Goal: Task Accomplishment & Management: Complete application form

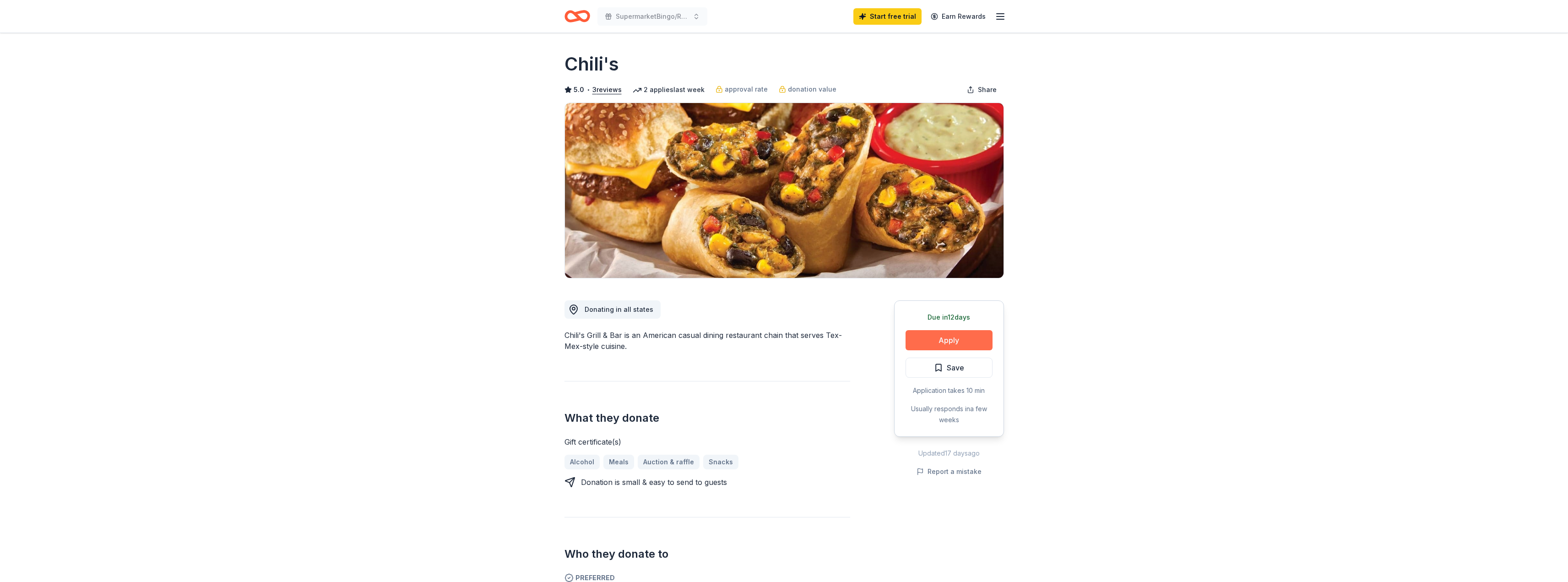
click at [946, 342] on button "Apply" at bounding box center [949, 340] width 87 height 20
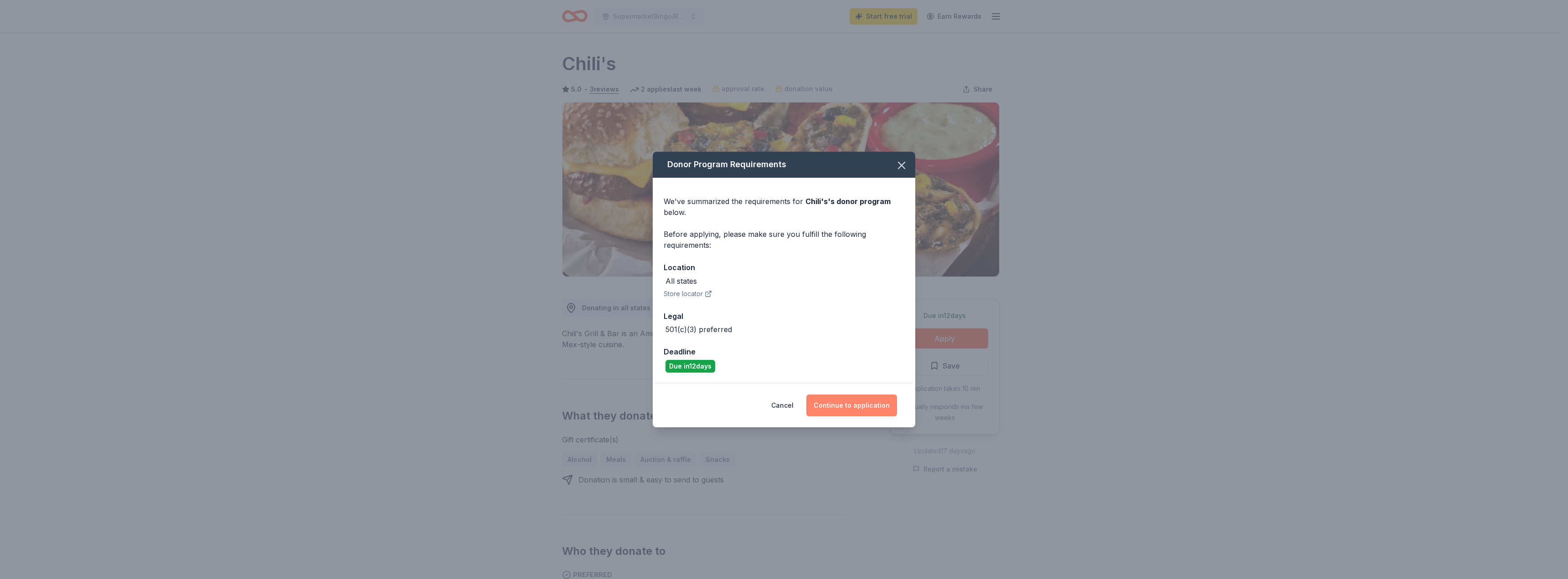
click at [833, 407] on button "Continue to application" at bounding box center [852, 405] width 91 height 22
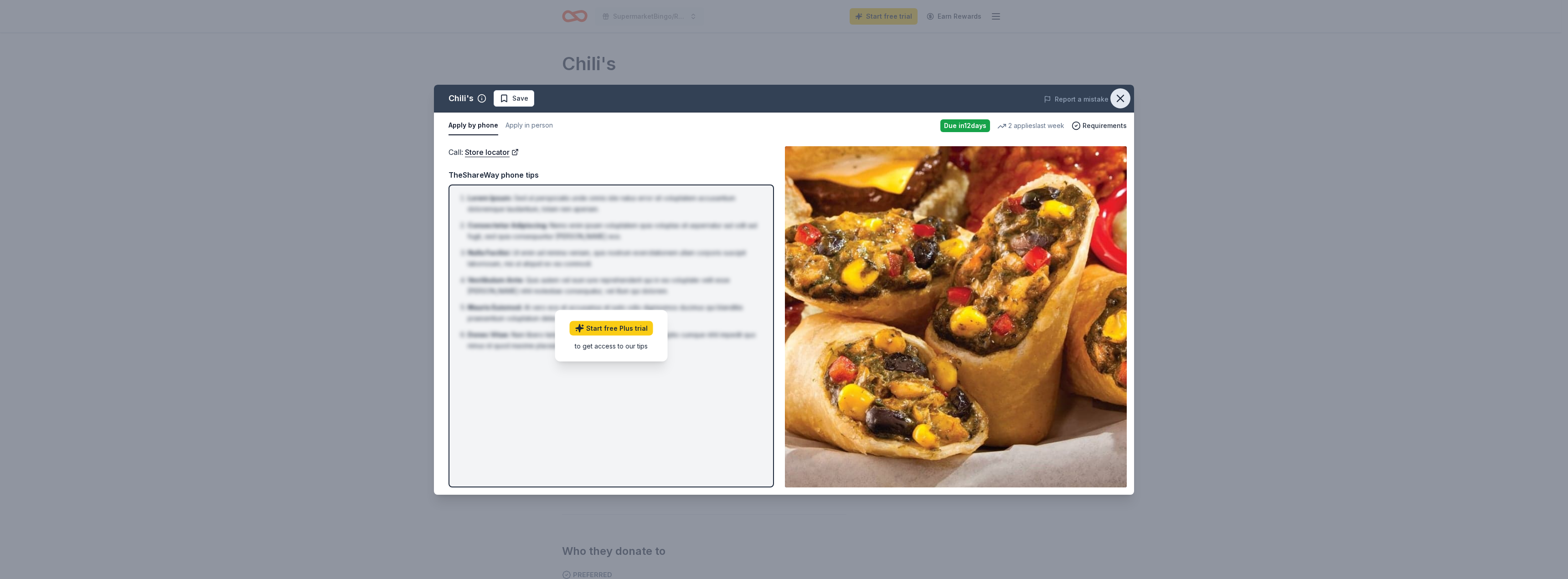
click at [1117, 95] on icon "button" at bounding box center [1120, 99] width 6 height 6
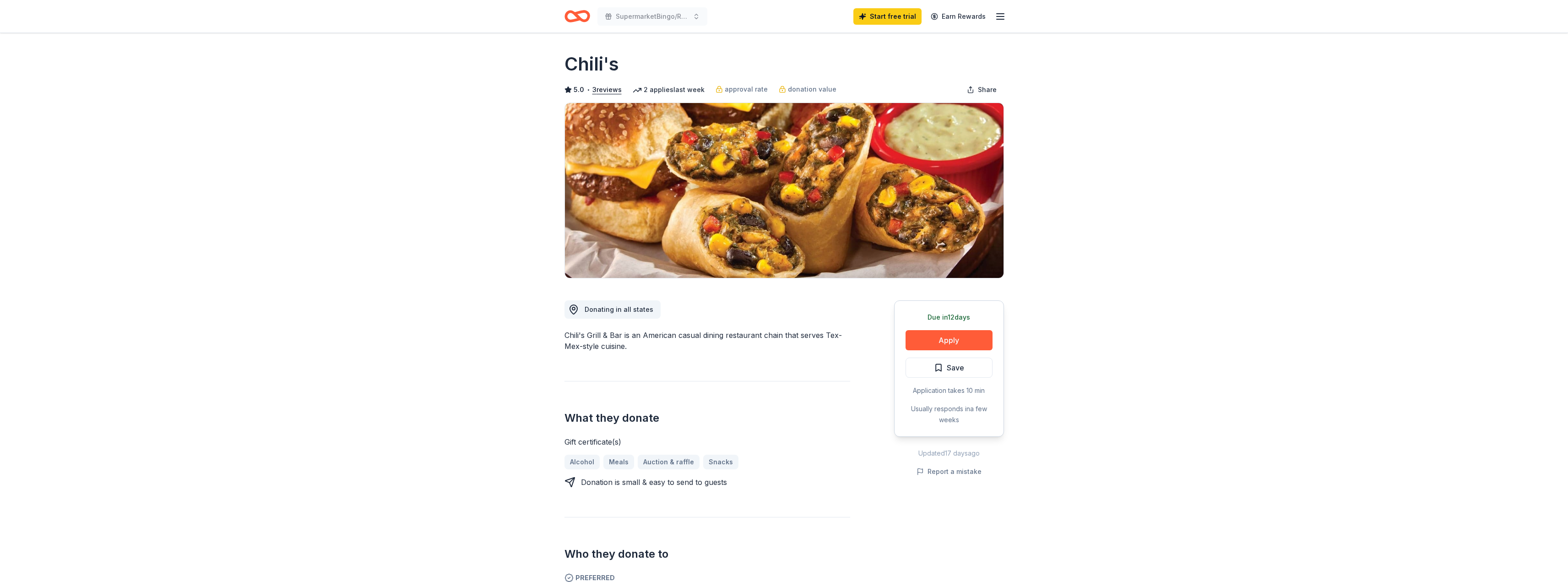
click at [578, 12] on icon "Home" at bounding box center [581, 16] width 14 height 9
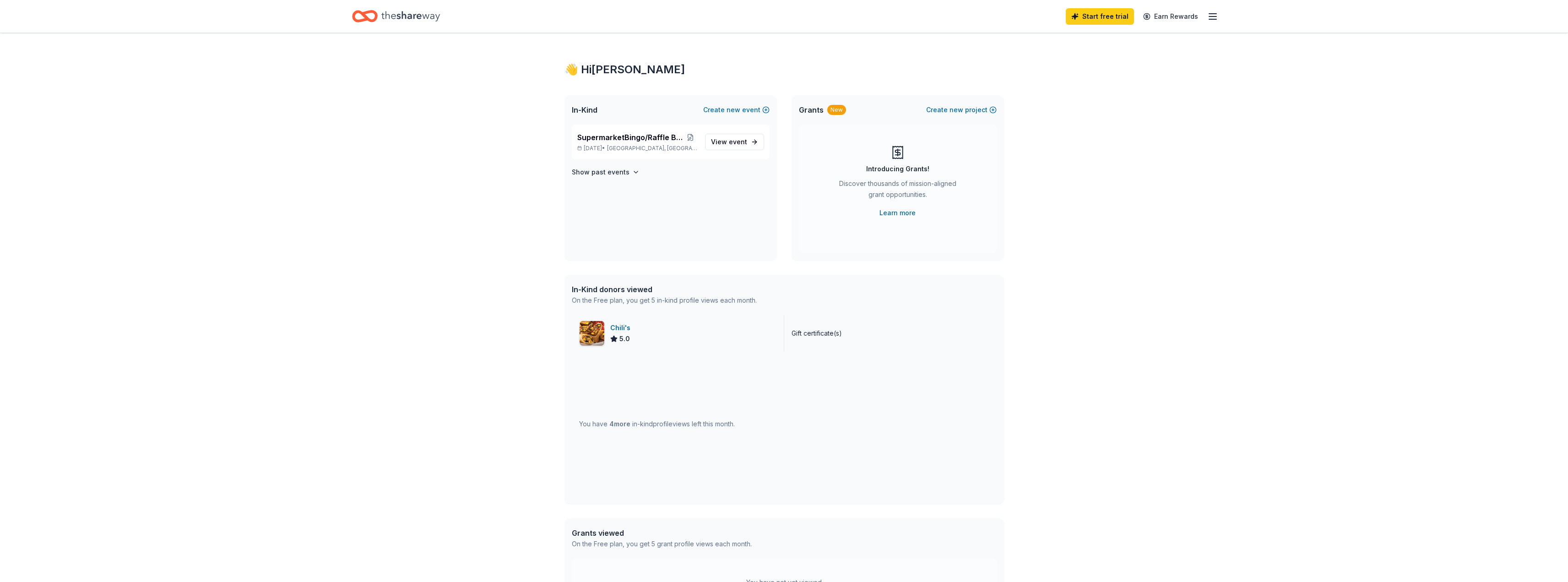
click at [619, 328] on div "Chili's" at bounding box center [622, 328] width 24 height 11
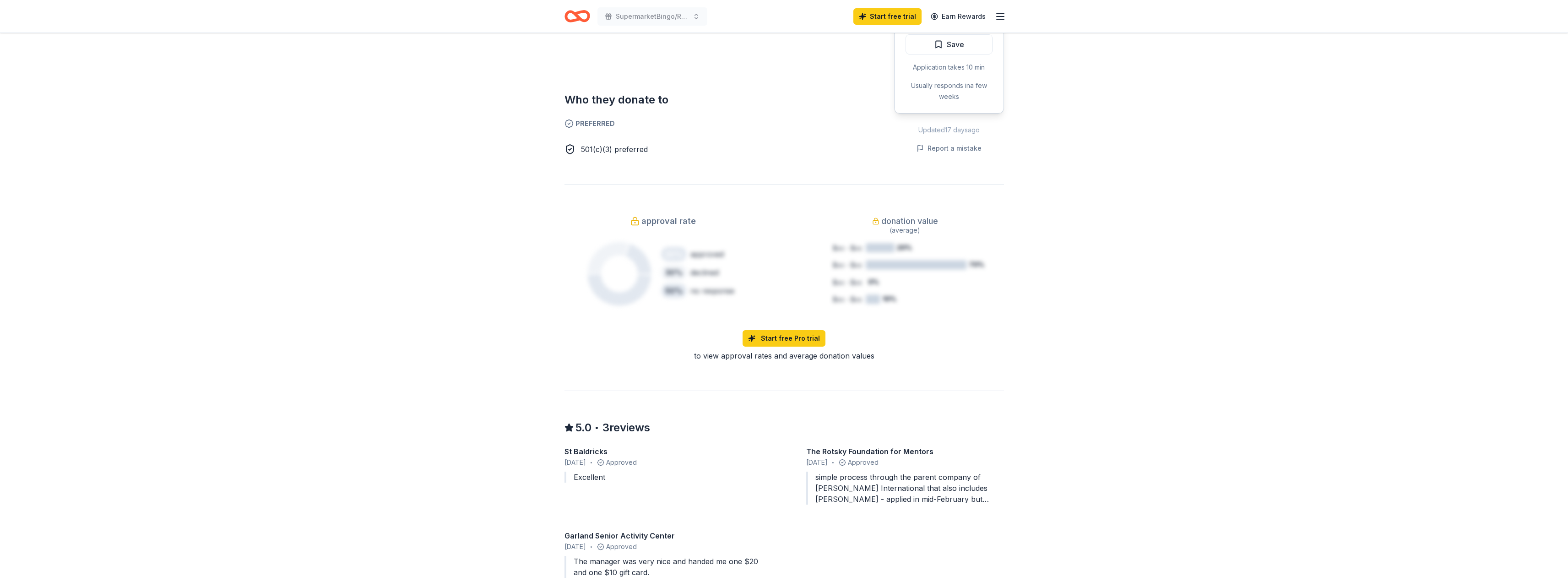
scroll to position [453, 0]
click at [782, 341] on link "Start free Pro trial" at bounding box center [784, 339] width 83 height 17
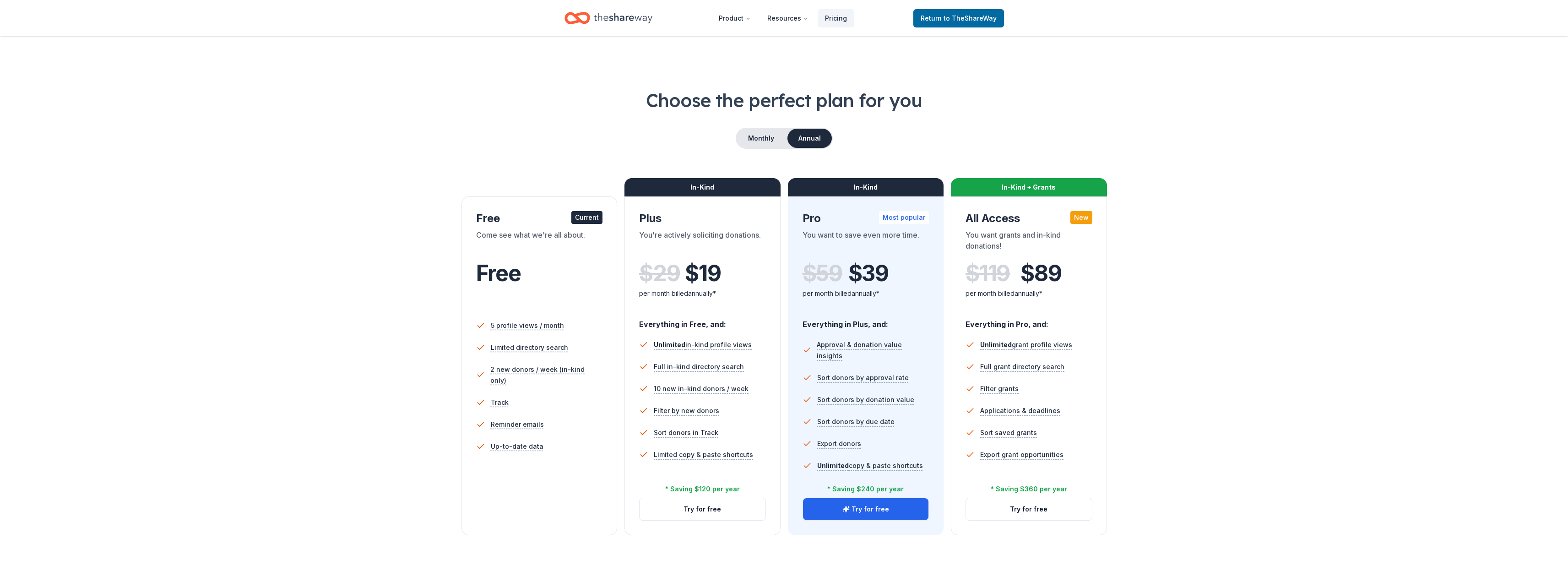
click at [577, 220] on div "Current" at bounding box center [587, 217] width 31 height 13
click at [960, 15] on span "to TheShareWay" at bounding box center [970, 18] width 53 height 8
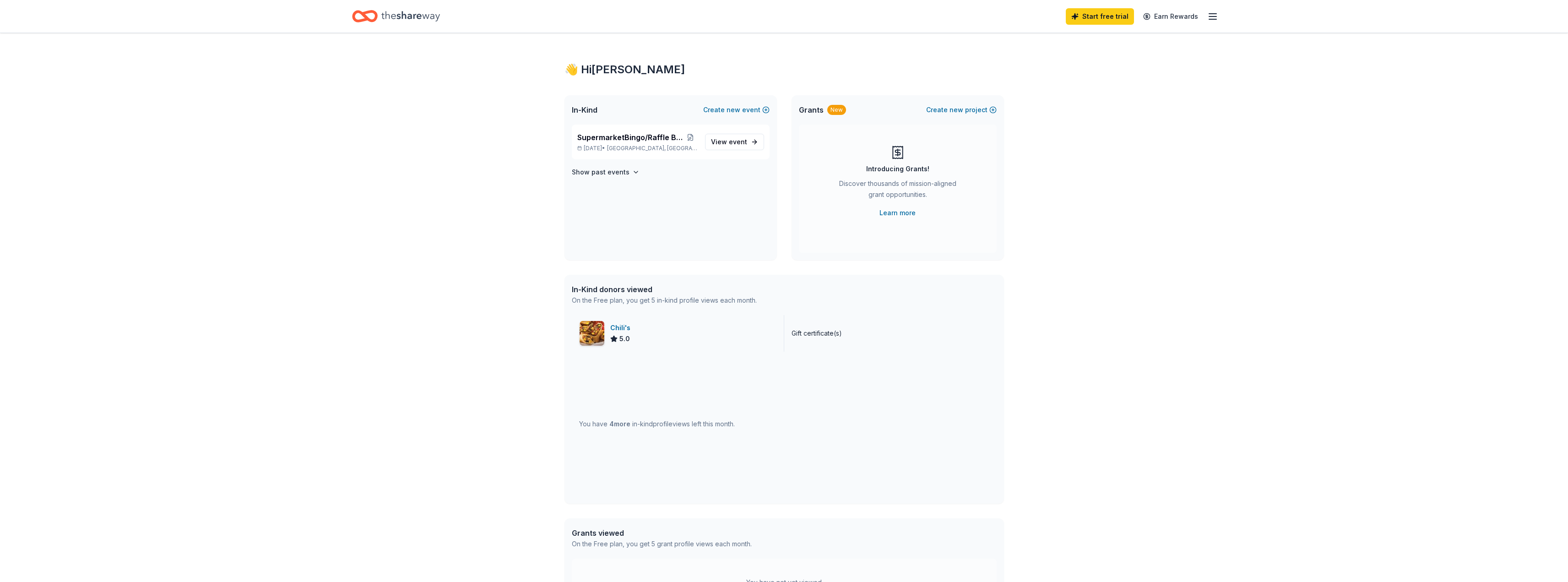
click at [686, 334] on div "Chili's 5.0" at bounding box center [677, 333] width 212 height 37
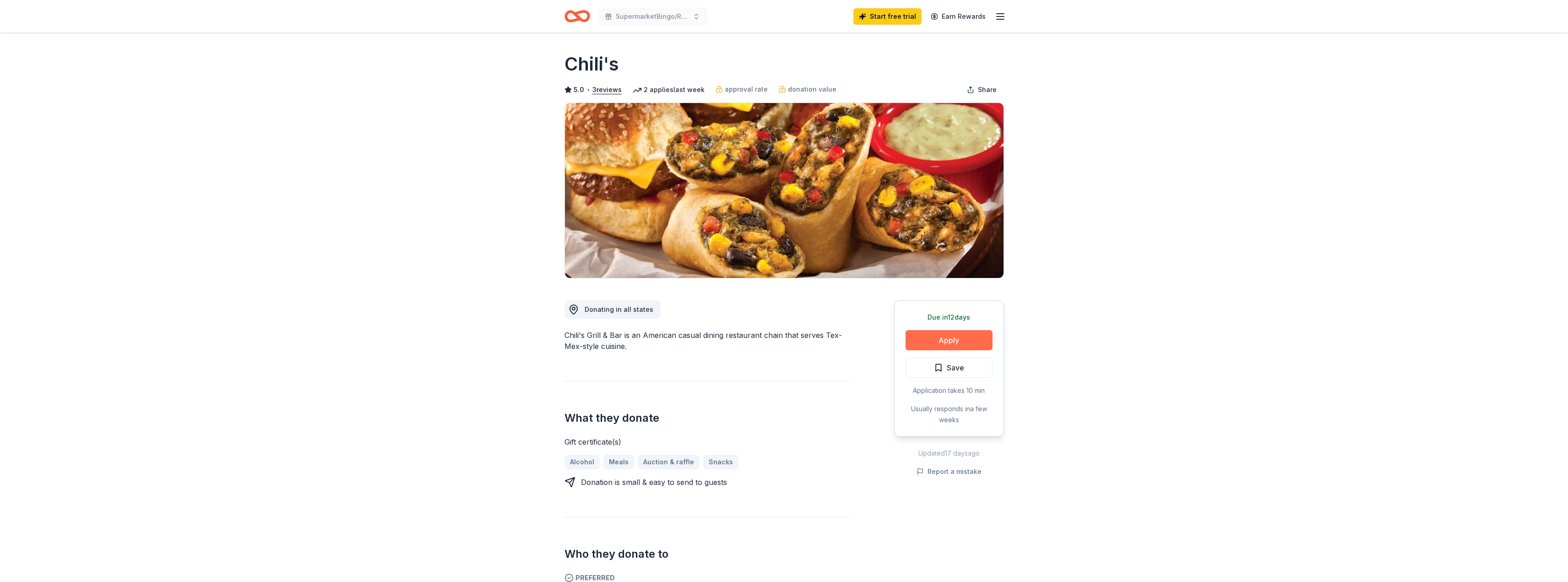
click at [956, 334] on button "Apply" at bounding box center [949, 340] width 87 height 20
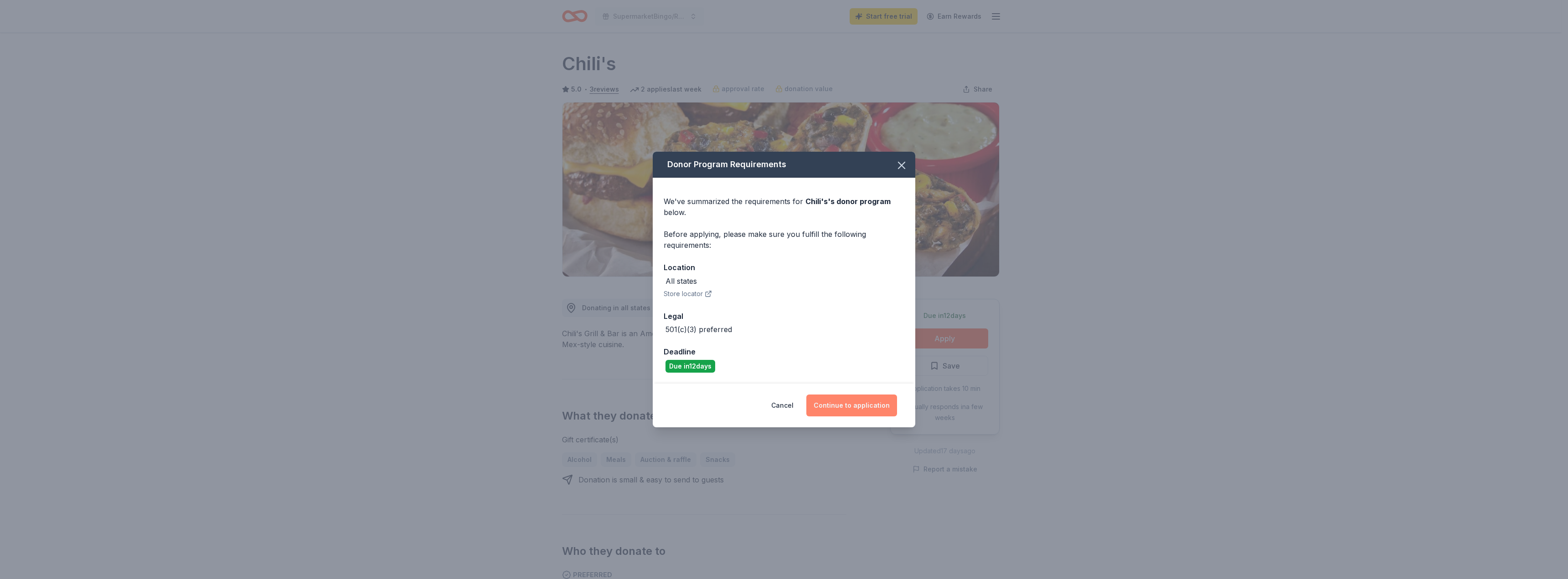
click at [855, 407] on button "Continue to application" at bounding box center [852, 405] width 91 height 22
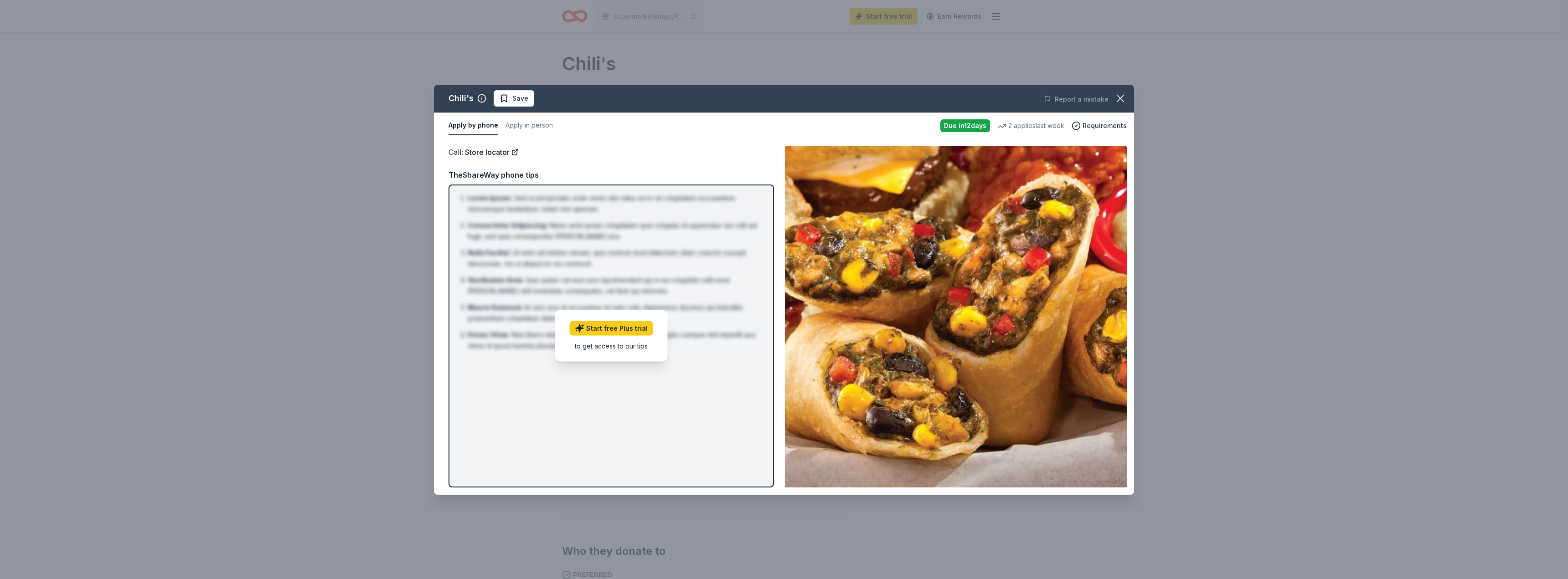
click at [623, 347] on div "to get access to our tips" at bounding box center [611, 346] width 83 height 10
click at [619, 324] on link "Start free Plus trial" at bounding box center [611, 328] width 83 height 15
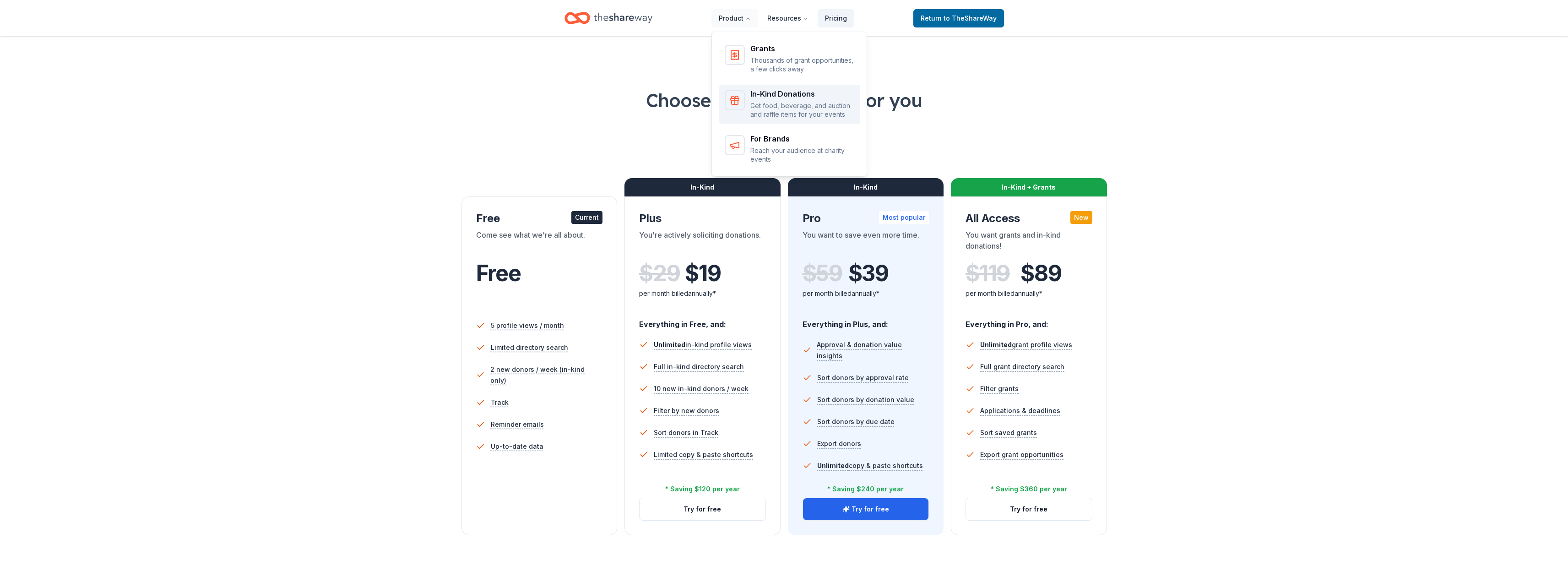
click at [772, 96] on div "In-Kind Donations" at bounding box center [802, 94] width 105 height 7
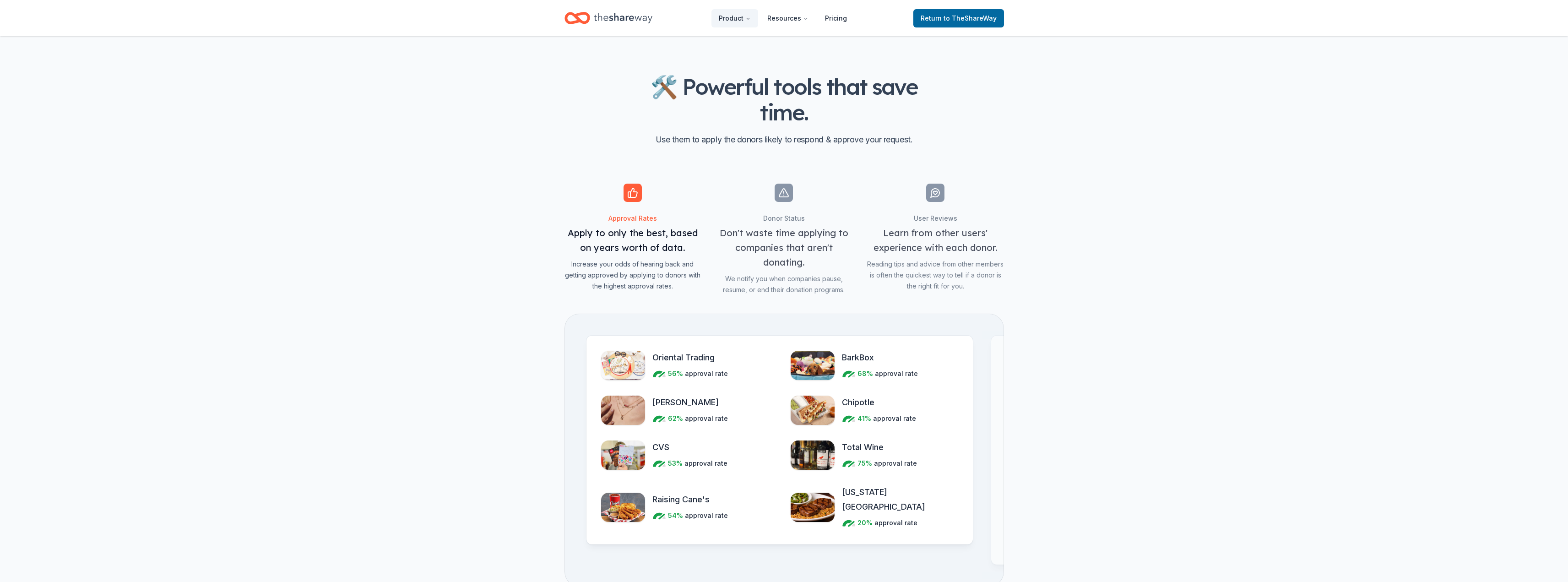
scroll to position [870, 0]
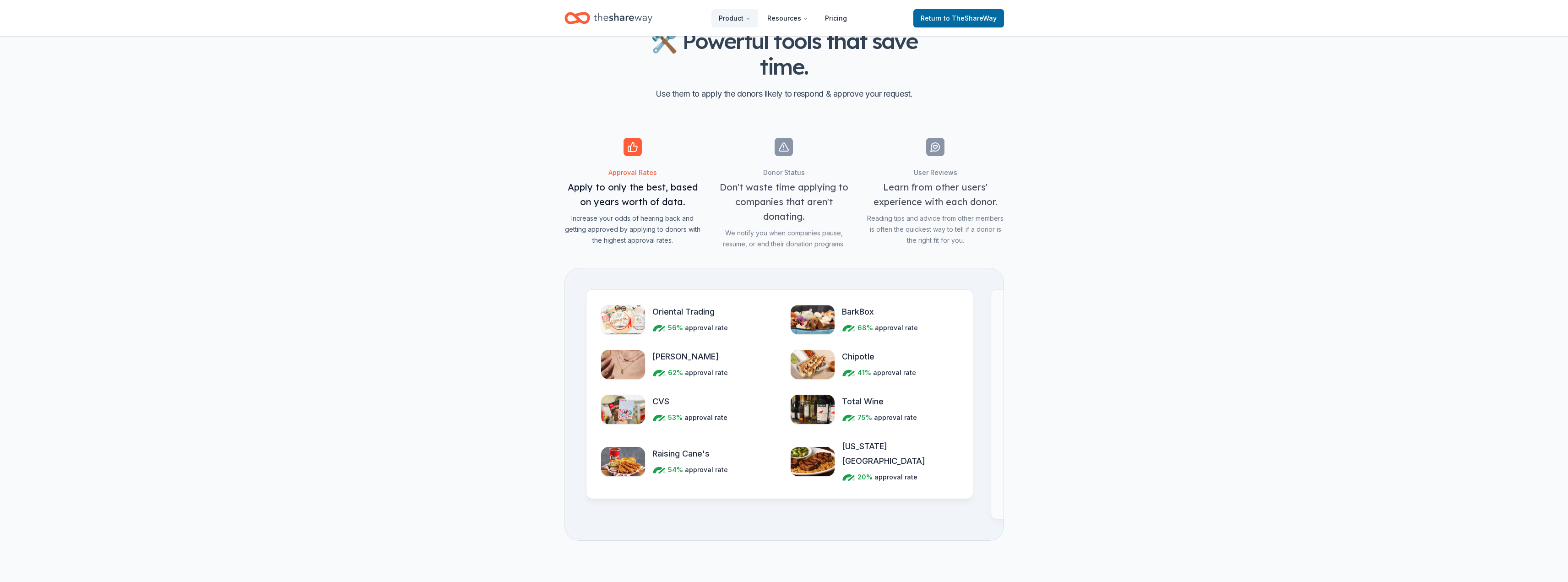
click at [861, 308] on span "BarkBox" at bounding box center [858, 312] width 32 height 15
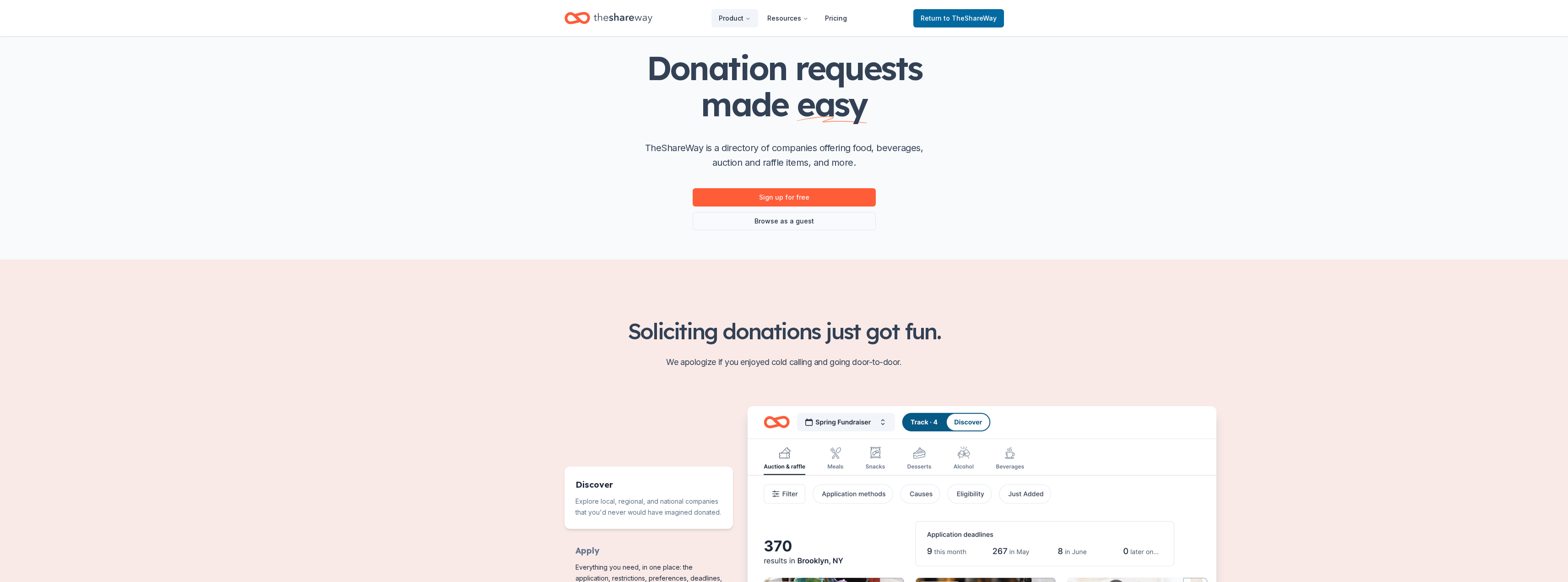
scroll to position [0, 0]
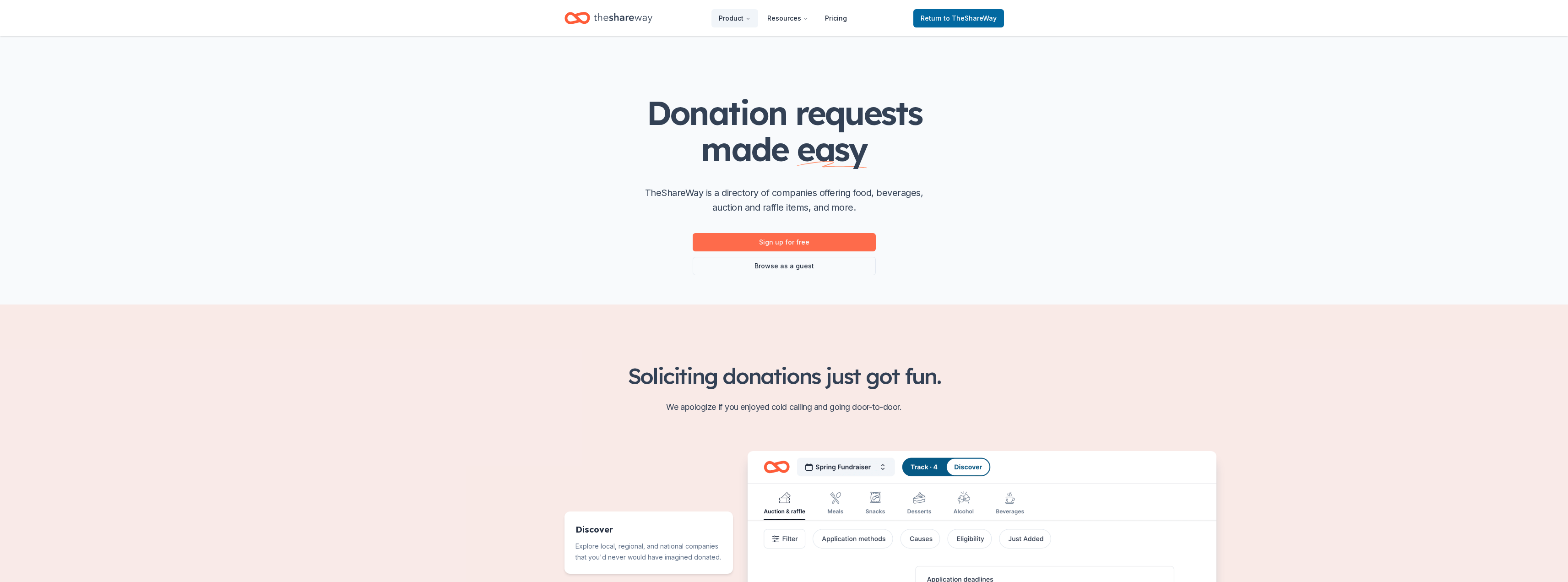
click at [776, 239] on link "Sign up for free" at bounding box center [784, 242] width 183 height 18
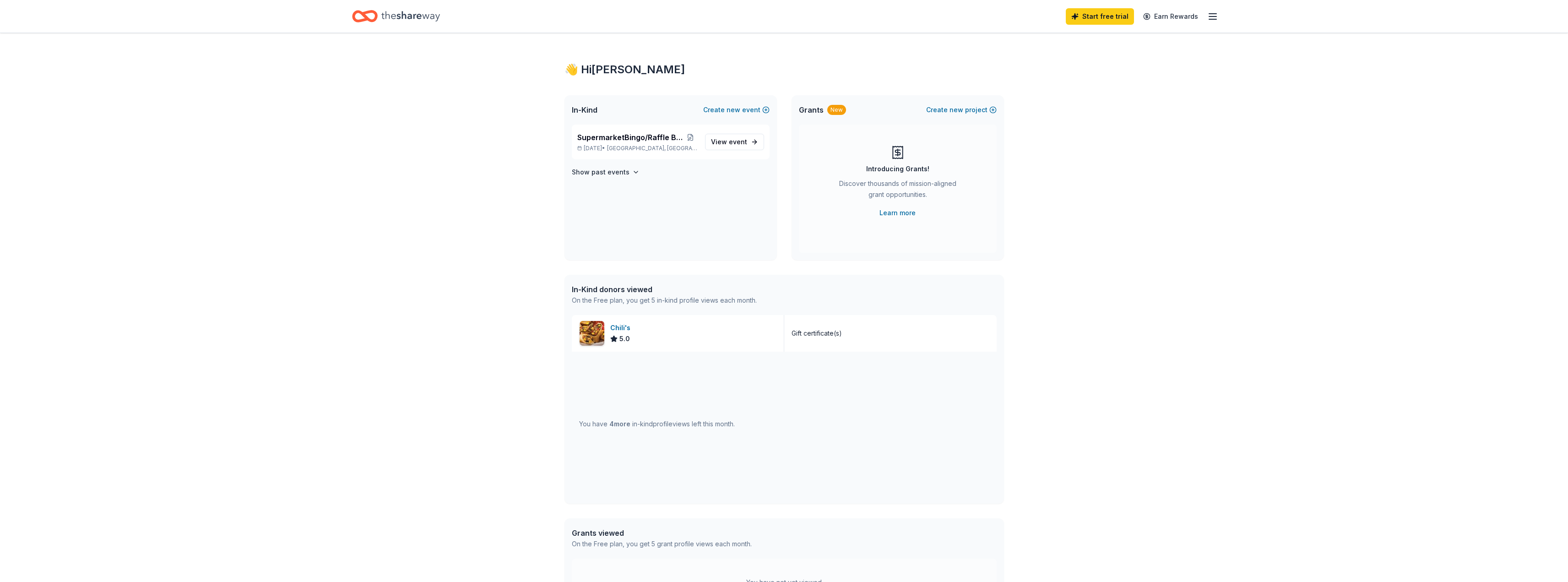
click at [1216, 13] on icon "button" at bounding box center [1213, 17] width 11 height 11
click at [1215, 15] on icon "button" at bounding box center [1213, 17] width 11 height 11
click at [1177, 17] on link "Earn Rewards" at bounding box center [1171, 16] width 66 height 17
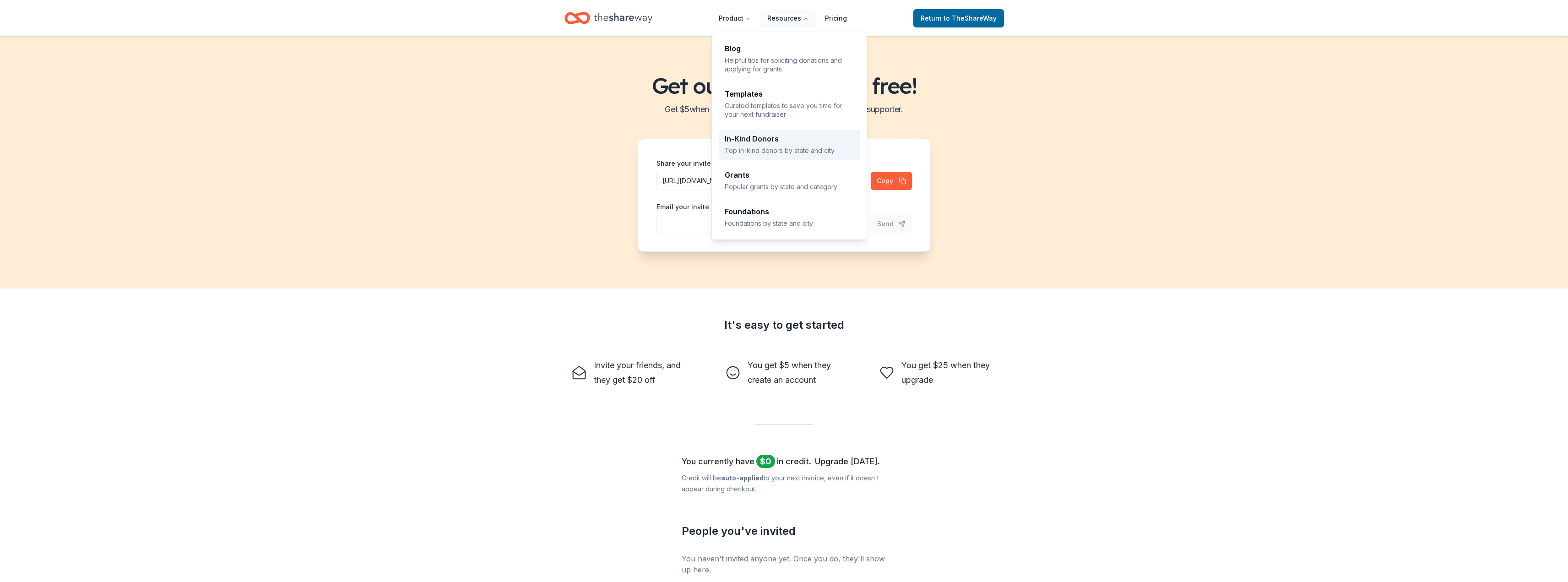
click at [784, 147] on p "Top in-kind donors by state and city" at bounding box center [789, 150] width 130 height 9
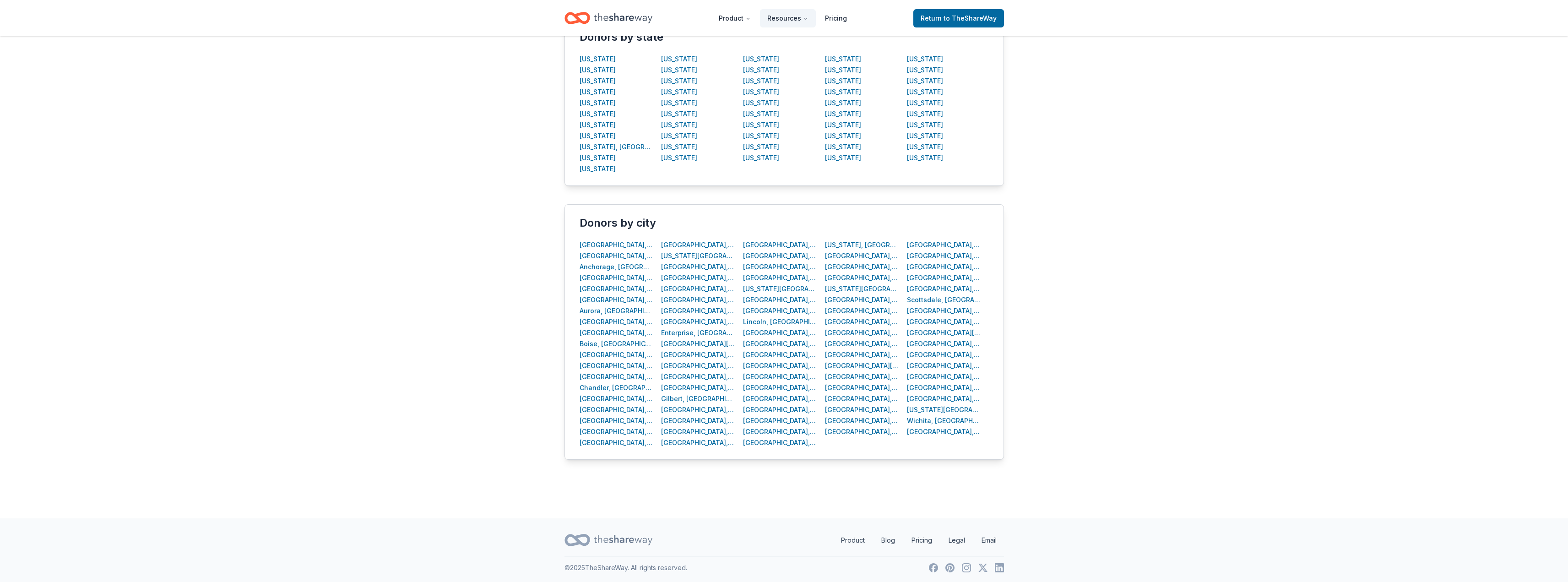
scroll to position [207, 0]
click at [842, 241] on div "New York, NY" at bounding box center [861, 243] width 74 height 11
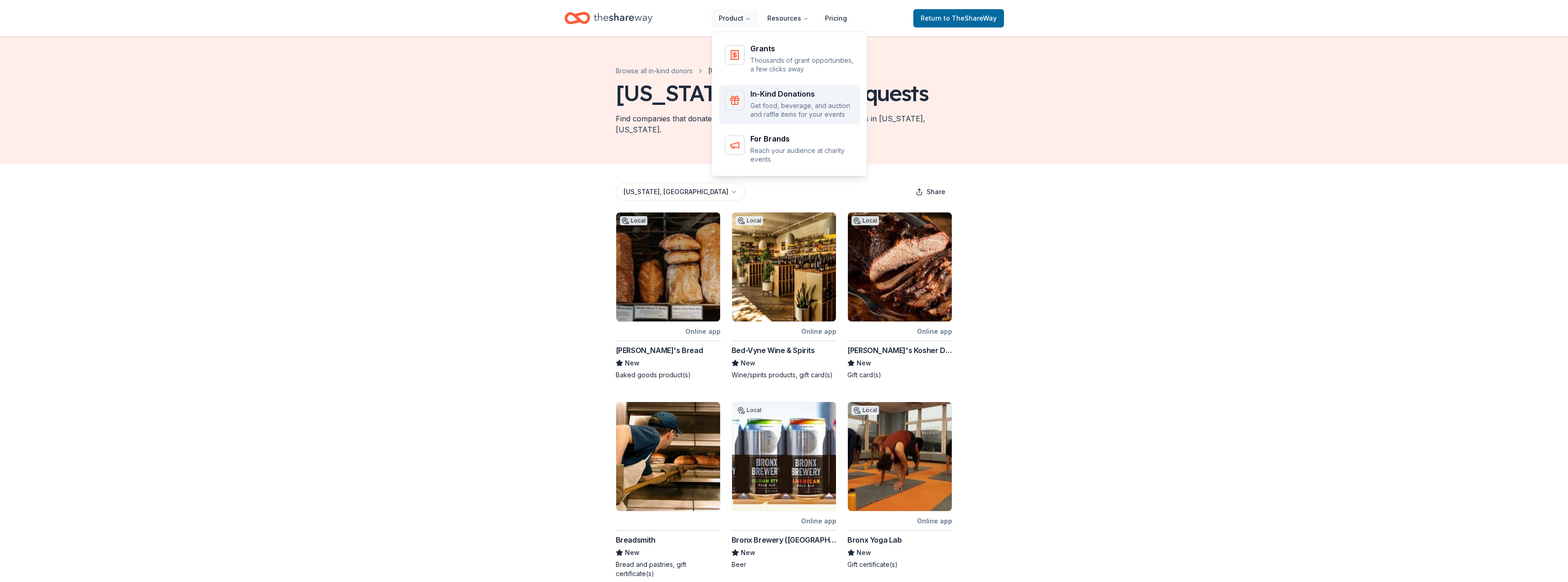
click at [757, 92] on div "In-Kind Donations" at bounding box center [802, 94] width 105 height 7
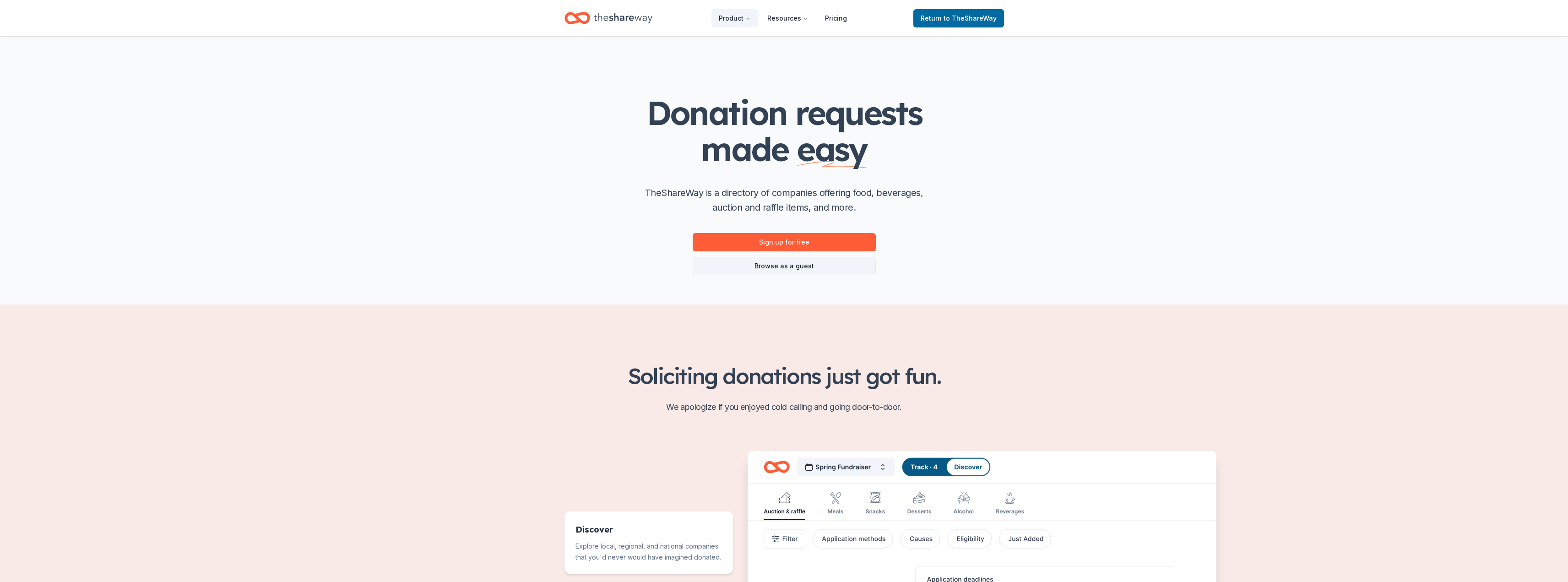
click at [764, 264] on link "Browse as a guest" at bounding box center [784, 266] width 183 height 18
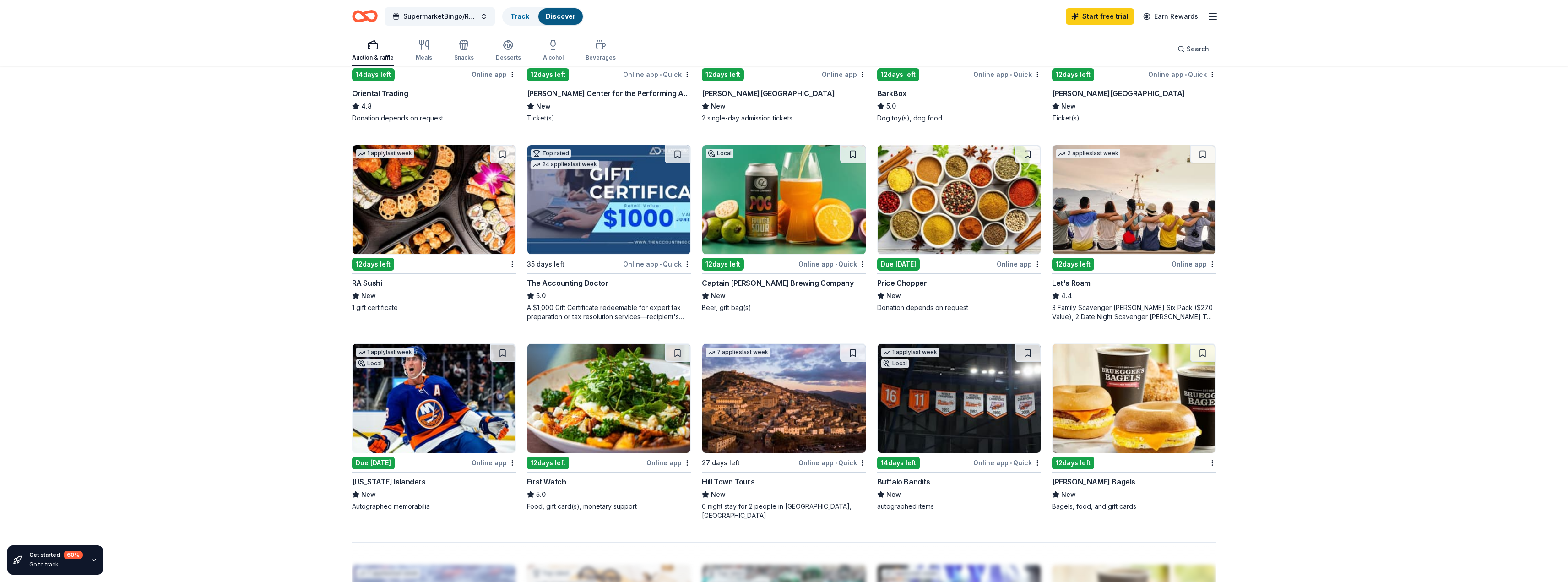
scroll to position [309, 0]
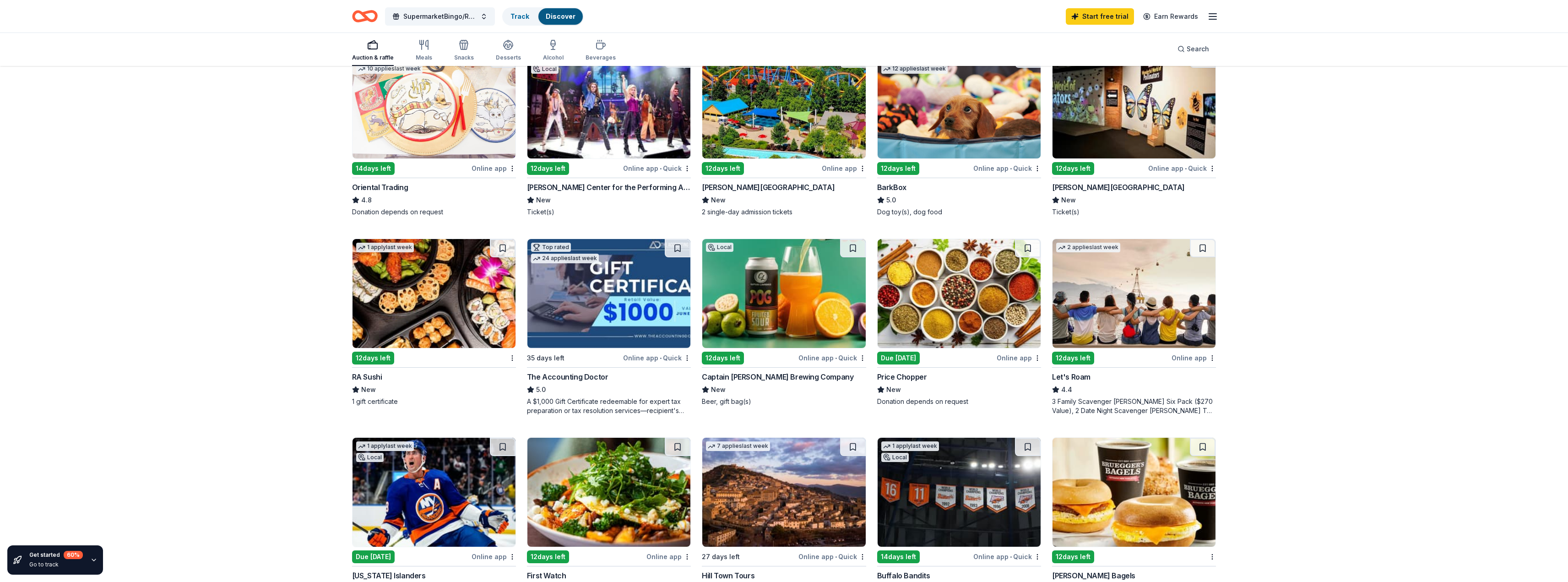
click at [893, 187] on div "BarkBox" at bounding box center [892, 187] width 29 height 11
click at [380, 185] on div "Oriental Trading" at bounding box center [380, 187] width 56 height 11
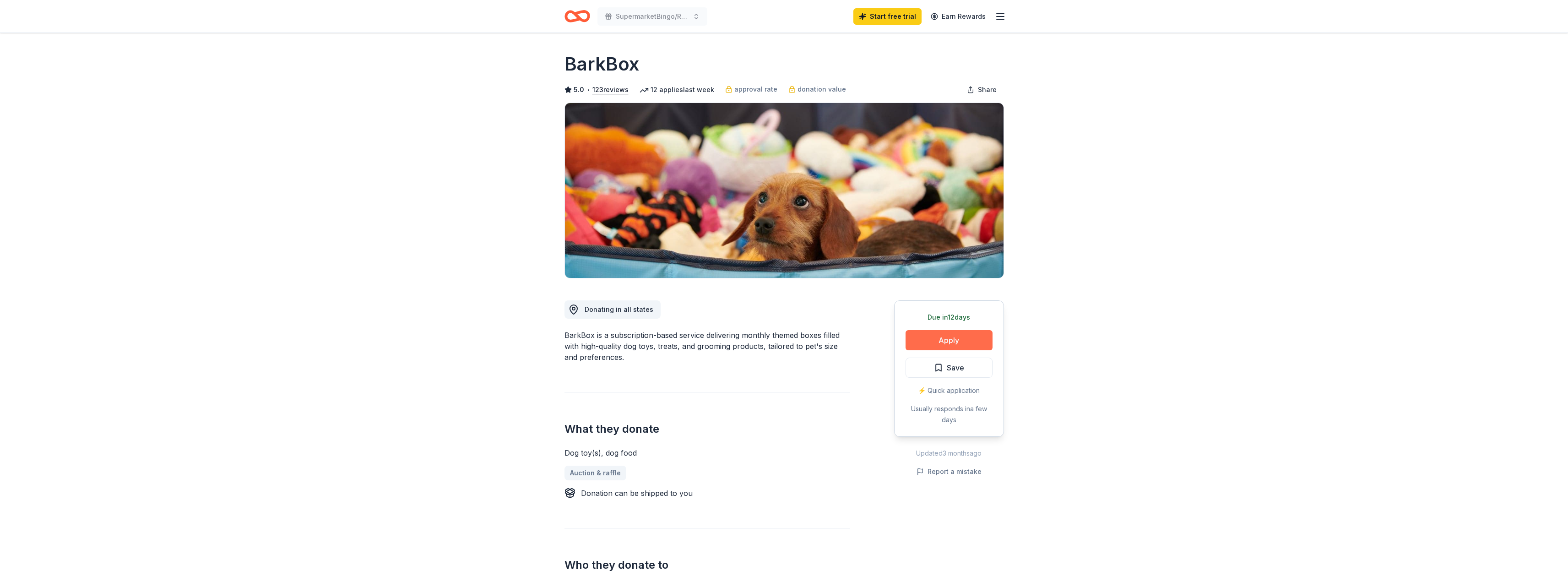
click at [935, 337] on button "Apply" at bounding box center [949, 340] width 87 height 20
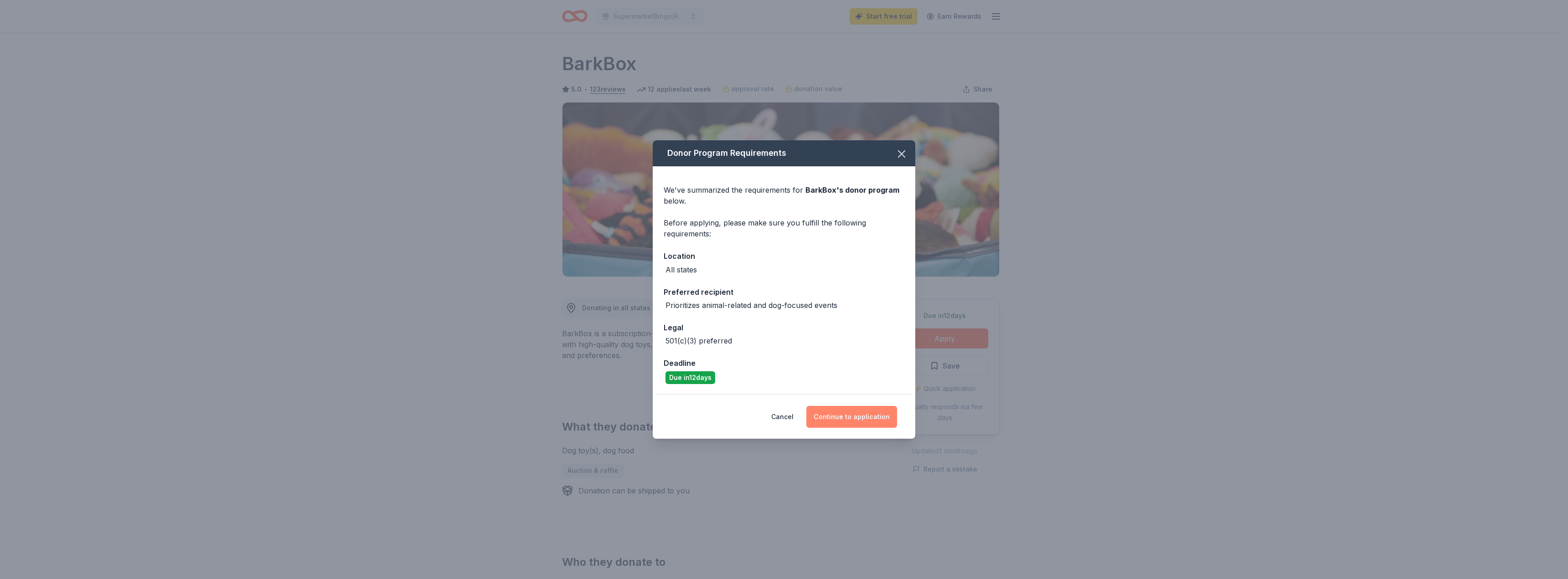
click at [838, 427] on button "Continue to application" at bounding box center [852, 417] width 91 height 22
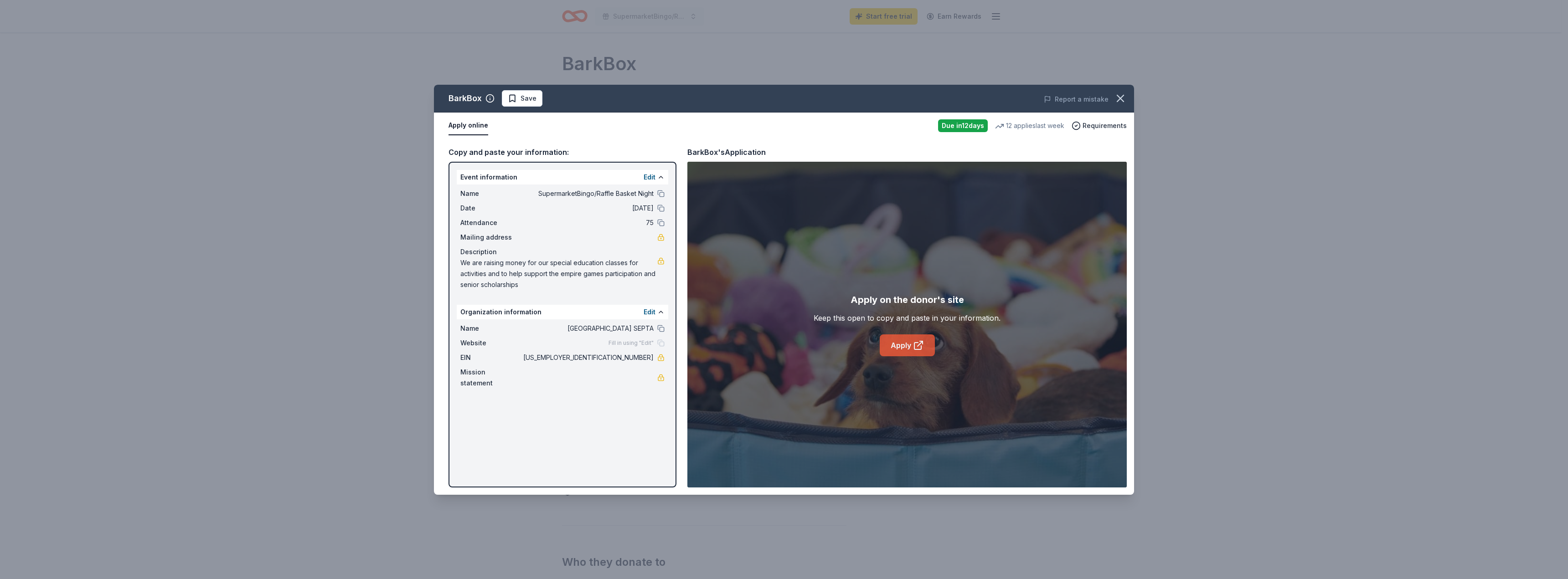
click at [907, 342] on link "Apply" at bounding box center [907, 345] width 55 height 22
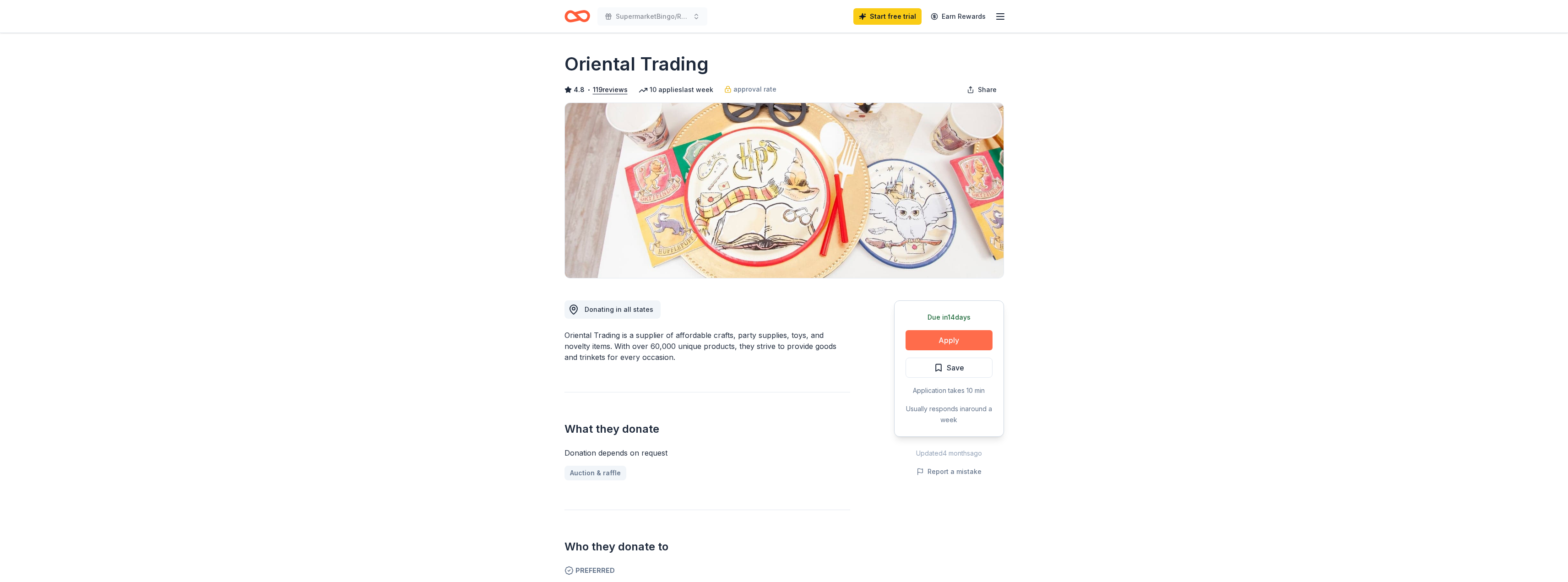
click at [959, 341] on button "Apply" at bounding box center [949, 340] width 87 height 20
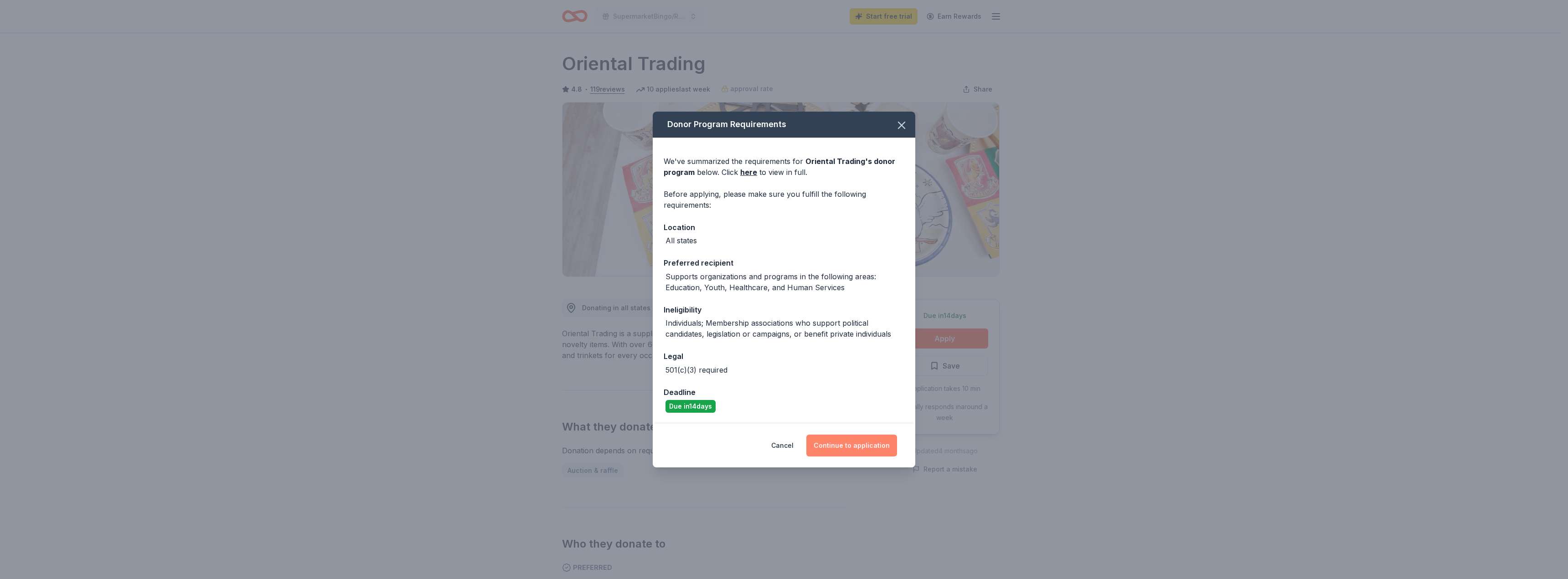
click at [842, 449] on button "Continue to application" at bounding box center [852, 445] width 91 height 22
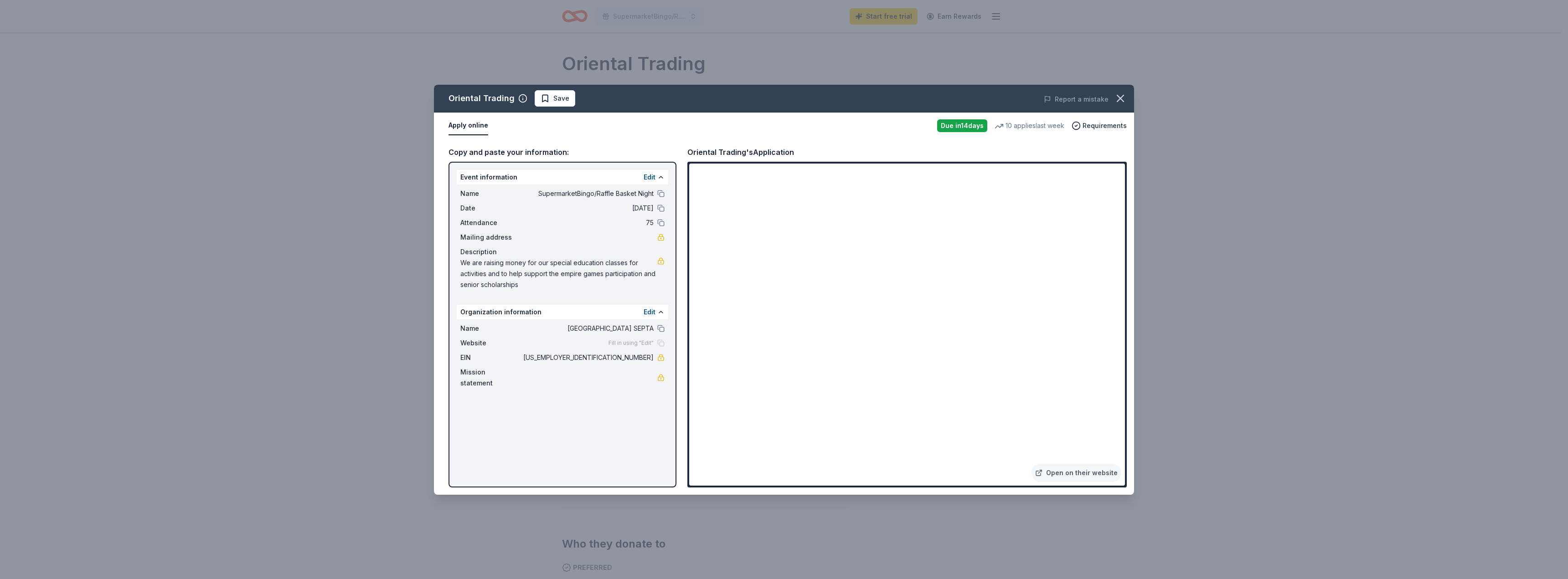
click at [1128, 89] on span at bounding box center [1120, 98] width 20 height 20
click at [1117, 102] on icon "button" at bounding box center [1120, 99] width 6 height 6
